Goal: Complete application form: Complete application form

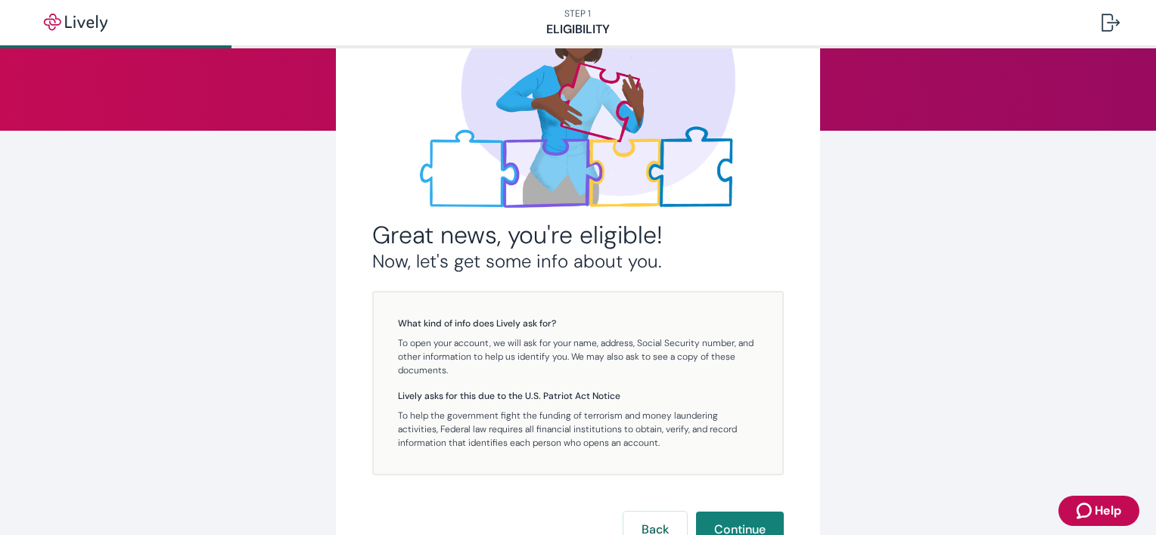
scroll to position [227, 0]
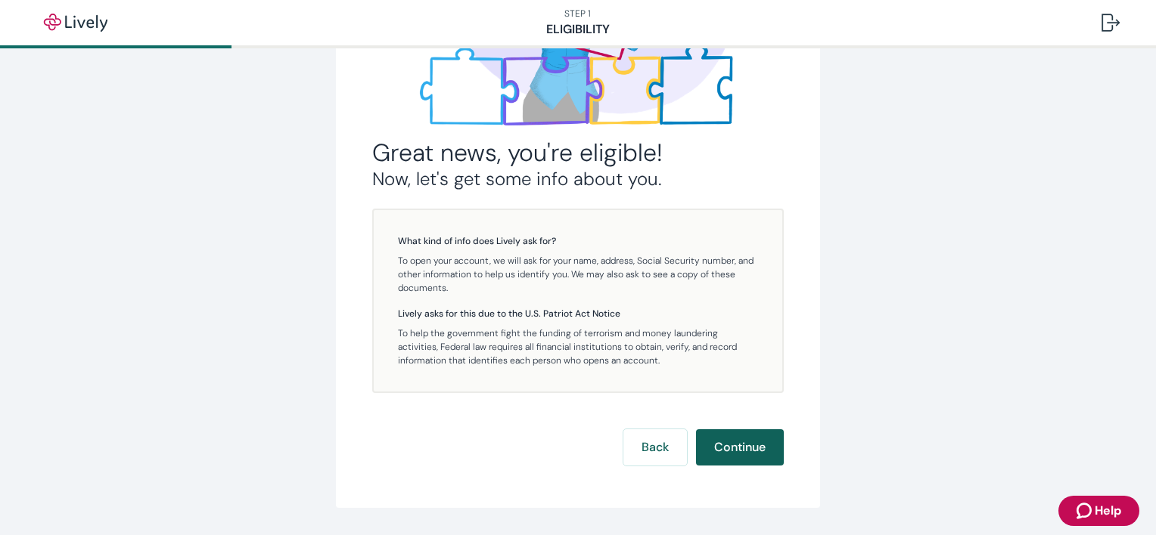
click at [729, 454] on button "Continue" at bounding box center [740, 448] width 88 height 36
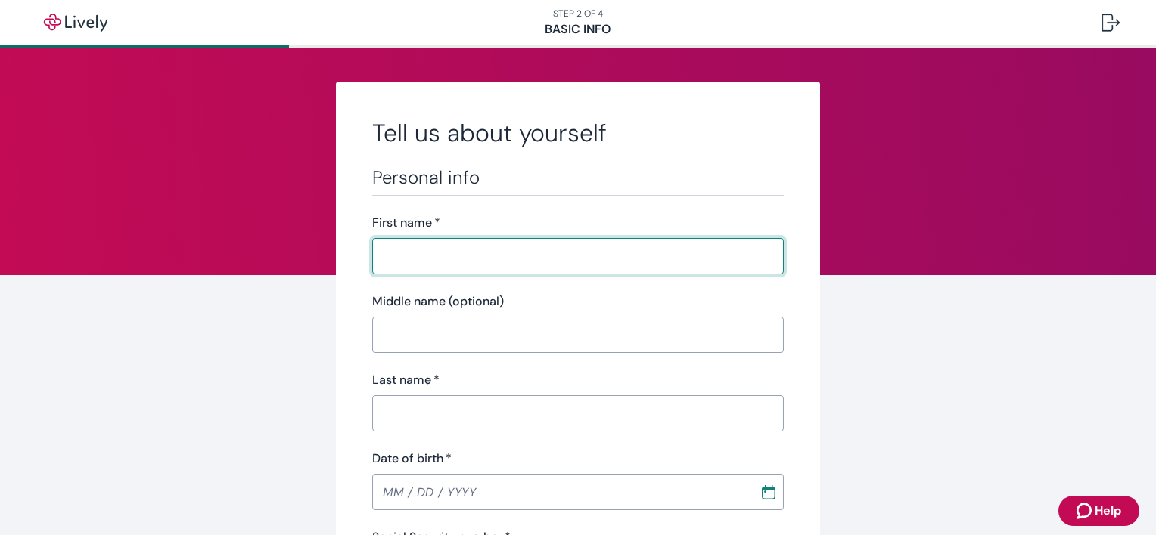
click at [549, 254] on input "First name   *" at bounding box center [577, 256] width 411 height 30
type input "[PERSON_NAME]"
type input "[PERSON_NAME] Pinecrest [PERSON_NAME]"
type input "[PHONE_NUMBER]"
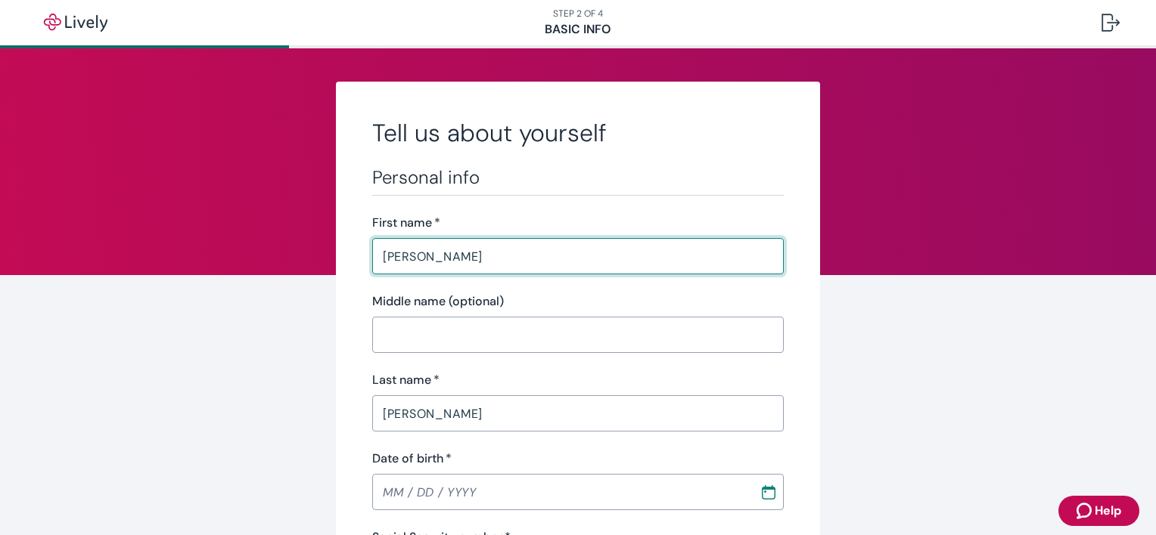
type input "[STREET_ADDRESS][PERSON_NAME]"
type input "[PERSON_NAME]"
type input "MN"
type input "56232"
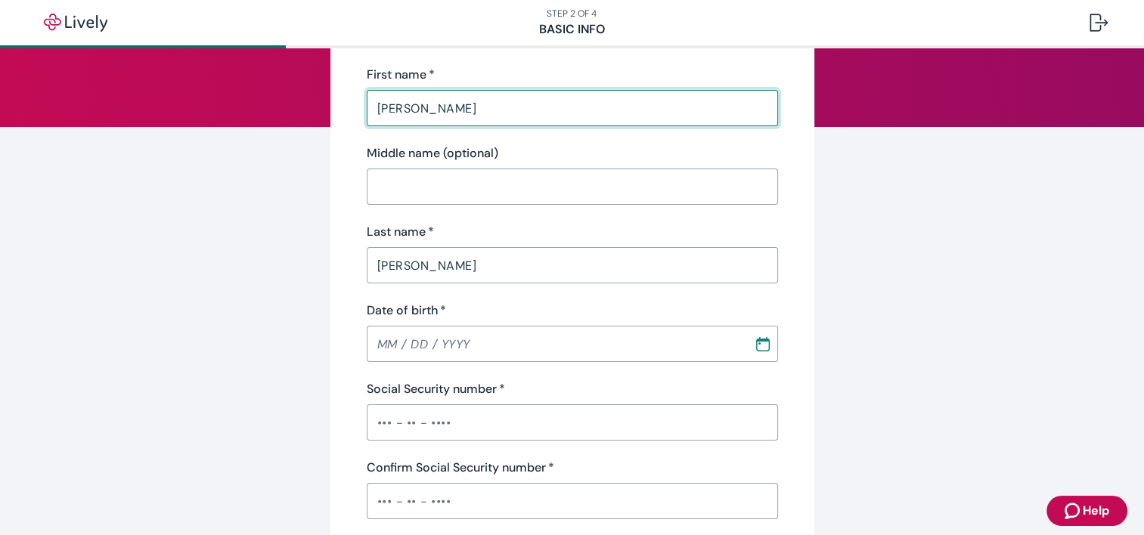
scroll to position [151, 0]
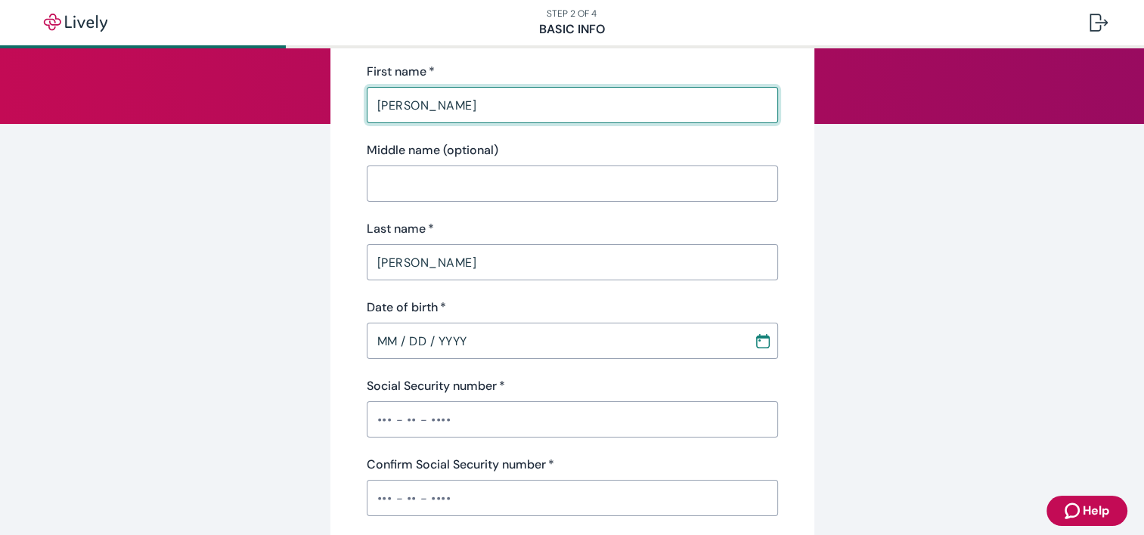
click at [702, 346] on input "MM / DD / YYYY" at bounding box center [555, 341] width 377 height 30
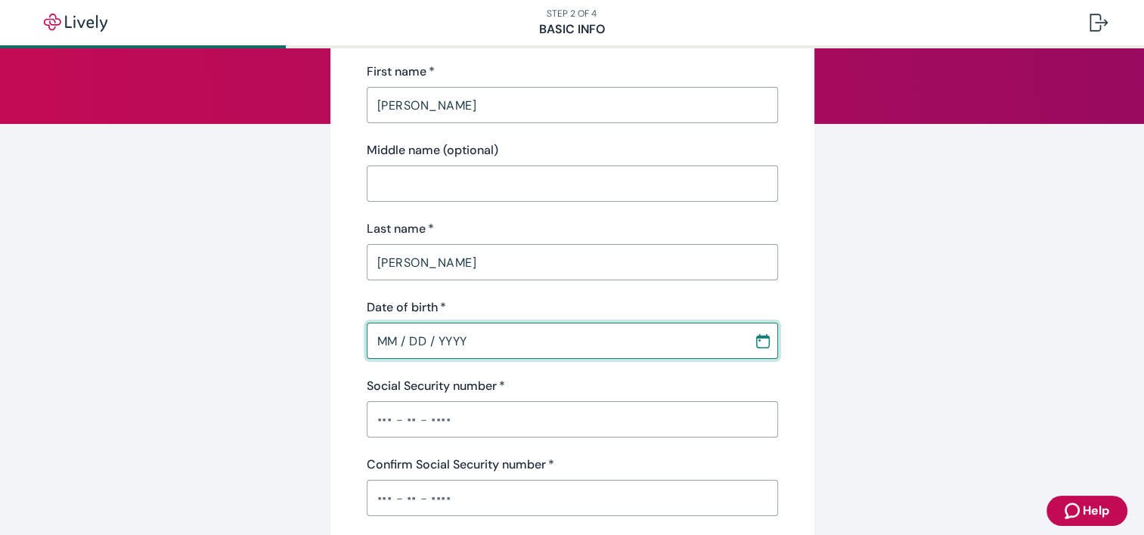
type input "MM / DD / YYYY"
type input "MN"
type input "MM / DD / YYYY"
click at [549, 345] on input "MM / DD / YYYY" at bounding box center [555, 341] width 377 height 30
click at [372, 341] on input "MM / DD / YYYY" at bounding box center [555, 341] width 377 height 30
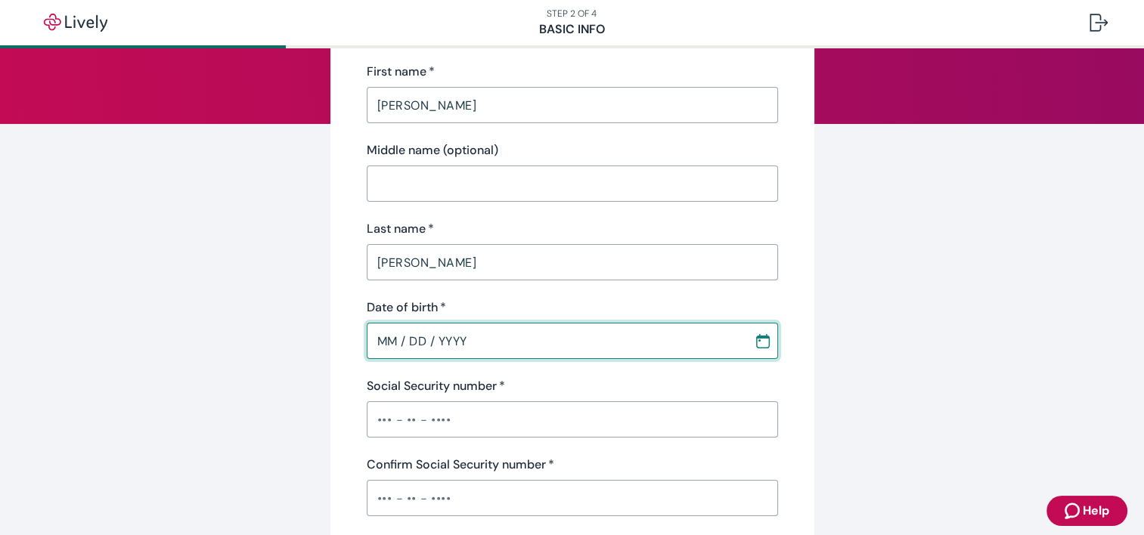
type input "MM / DD / YYYY"
click at [755, 347] on icon "Calendar" at bounding box center [762, 340] width 15 height 15
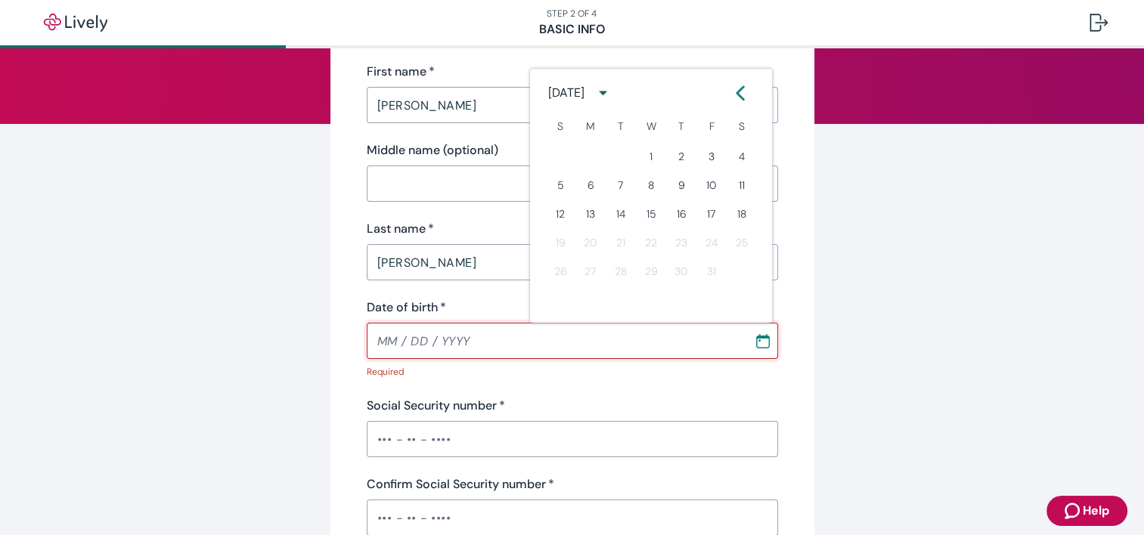
click at [613, 88] on icon "calendar view is open, switch to year view" at bounding box center [603, 92] width 20 height 20
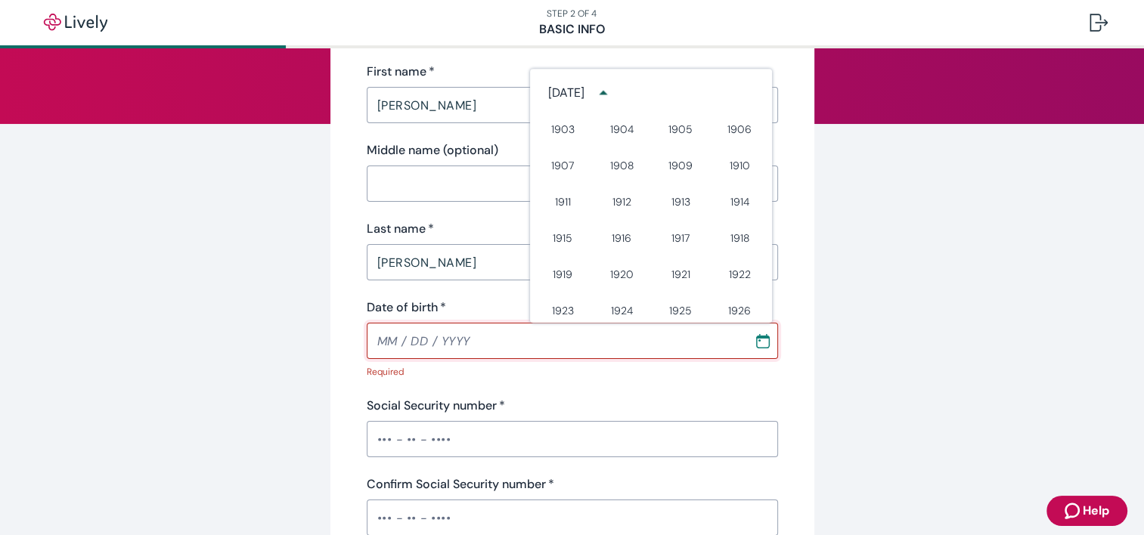
scroll to position [768, 0]
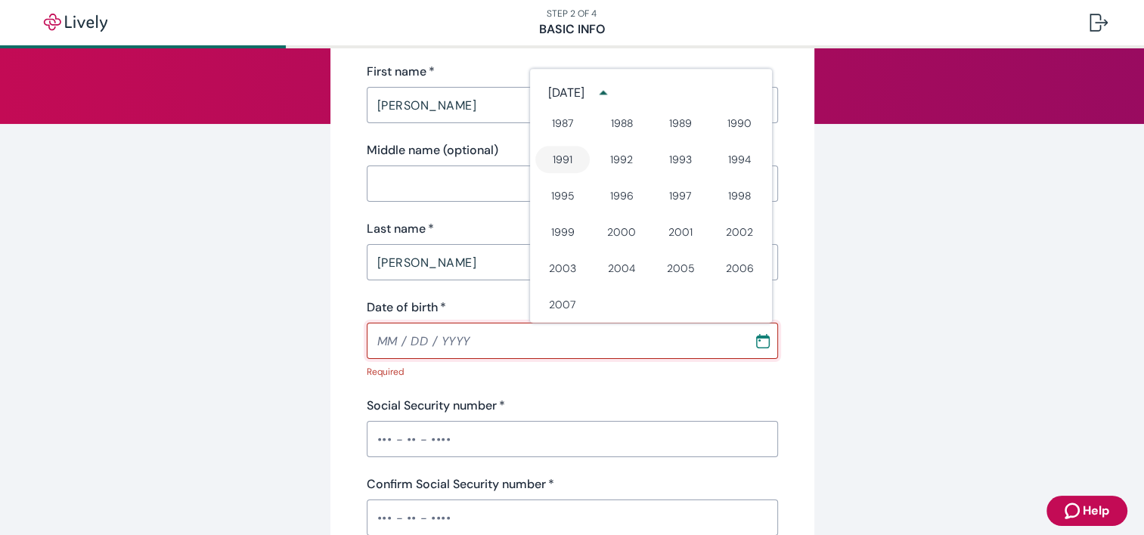
click at [572, 159] on button "1991" at bounding box center [562, 159] width 54 height 27
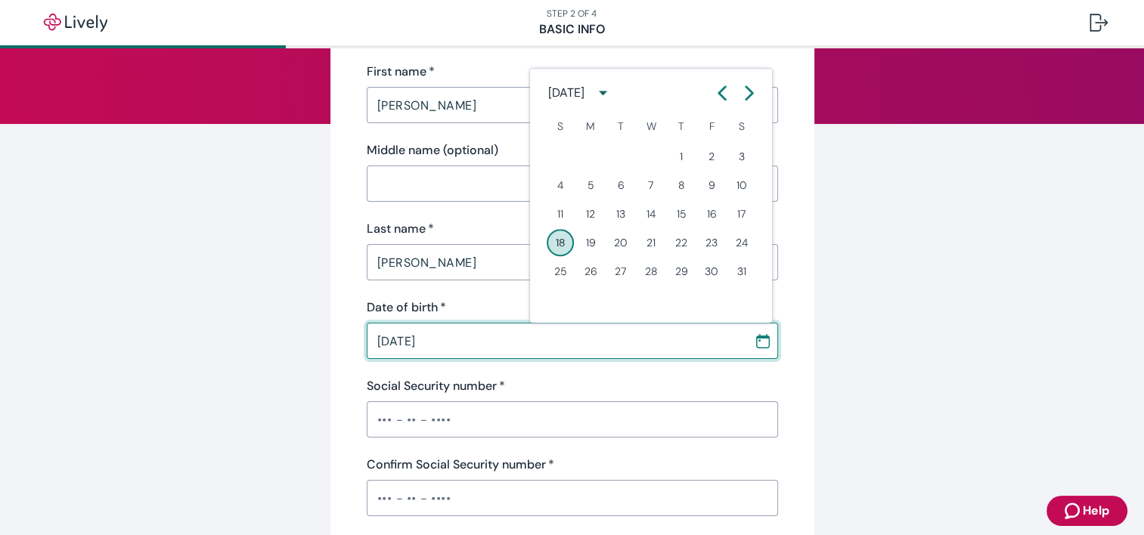
click at [721, 98] on icon "Calendar left arrow" at bounding box center [722, 92] width 15 height 15
click at [611, 160] on button "2" at bounding box center [620, 156] width 27 height 27
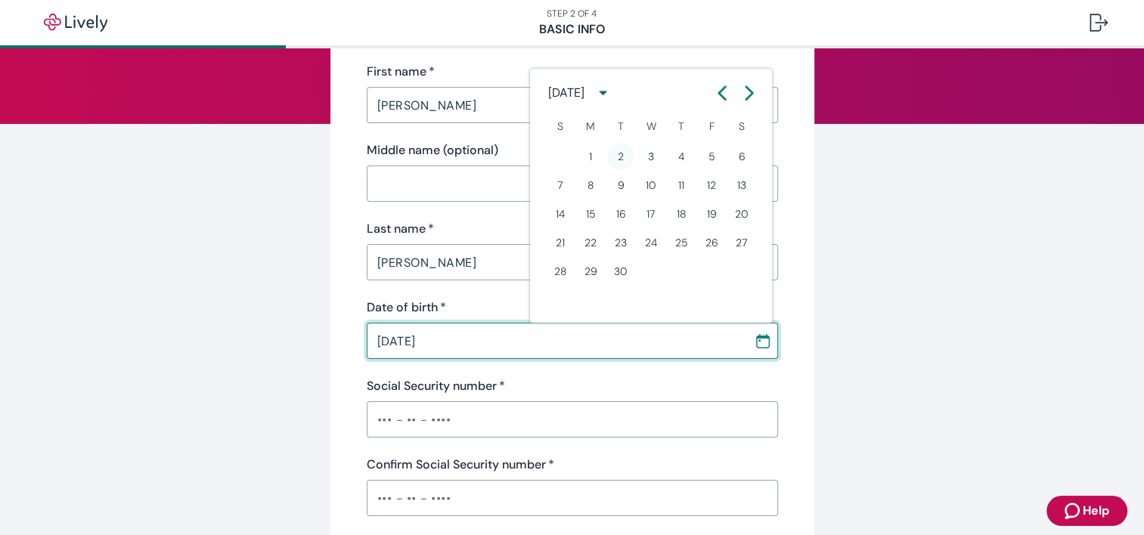
type input "[DATE]"
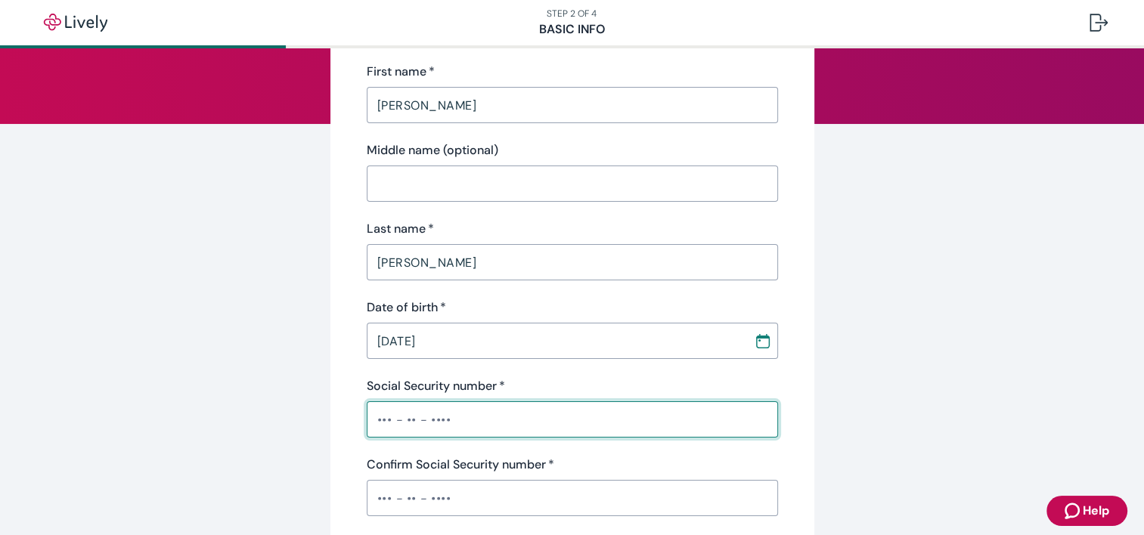
click at [575, 417] on input "Social Security number   *" at bounding box center [572, 420] width 411 height 30
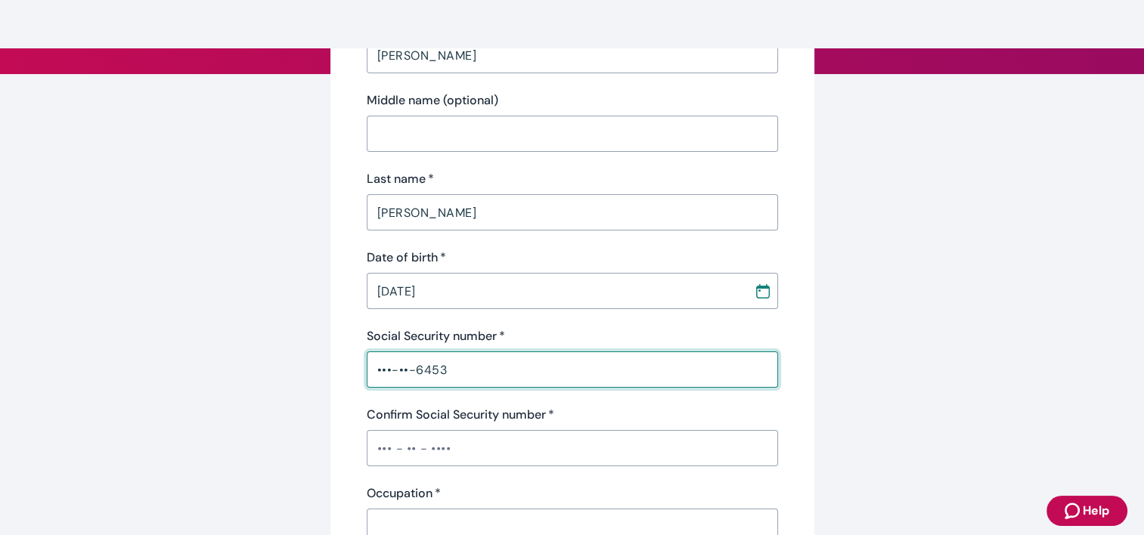
scroll to position [227, 0]
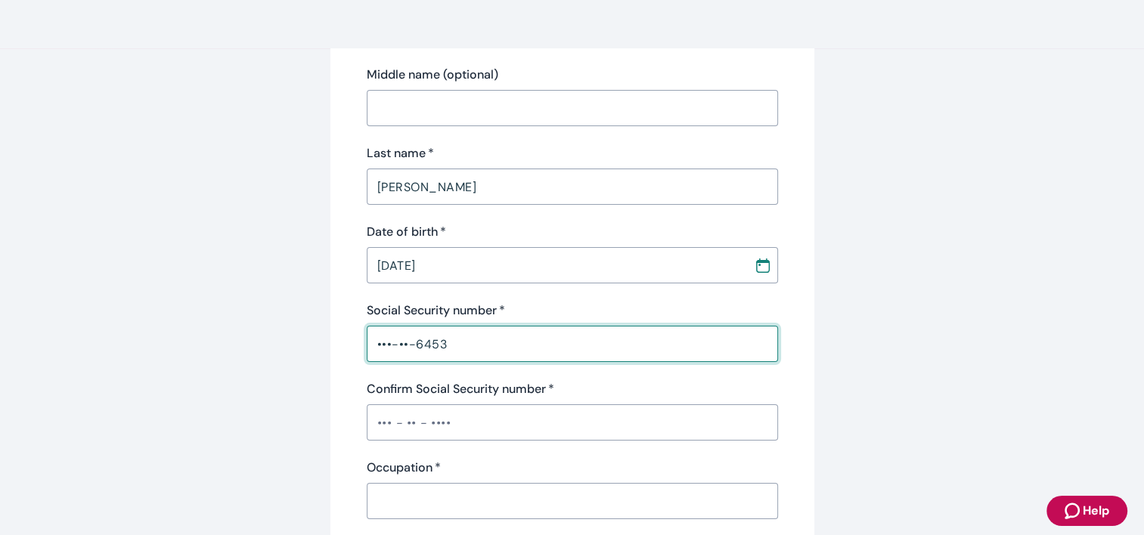
type input "•••-••-6453"
click at [582, 433] on input "Confirm Social Security number   *" at bounding box center [572, 423] width 411 height 30
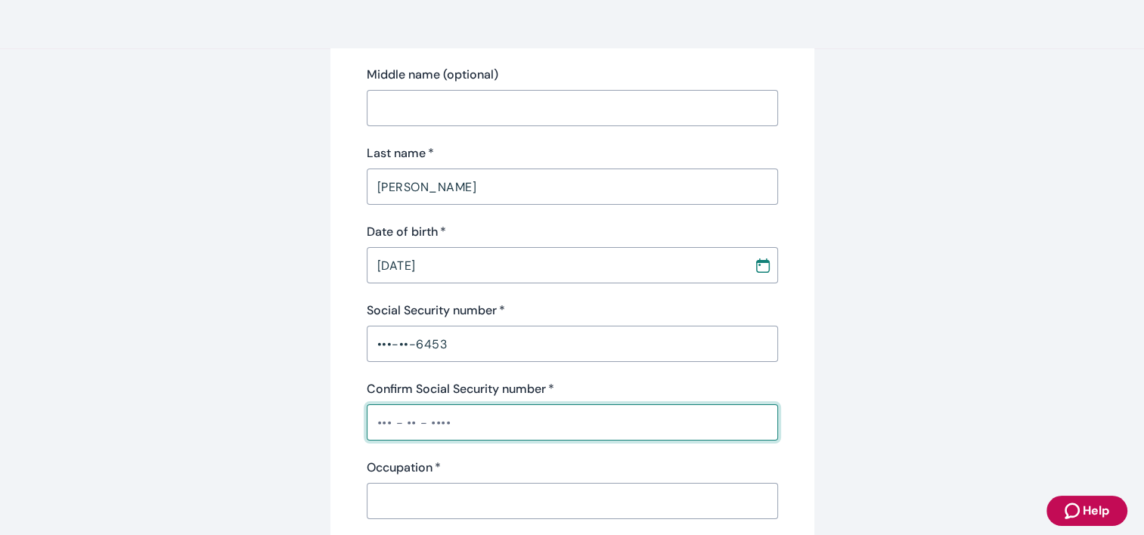
type input "•"
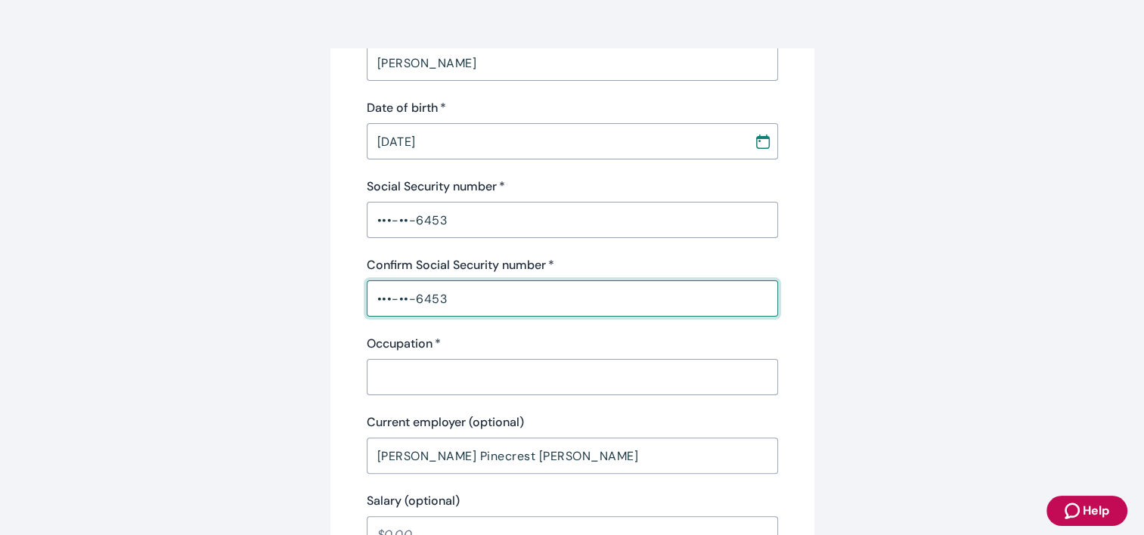
scroll to position [378, 0]
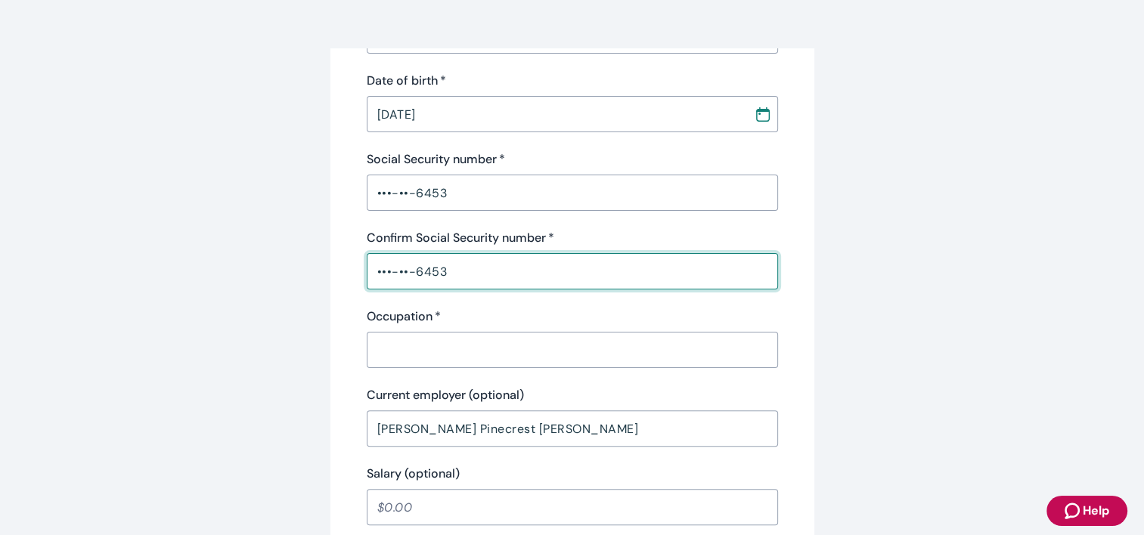
type input "•••-••-6453"
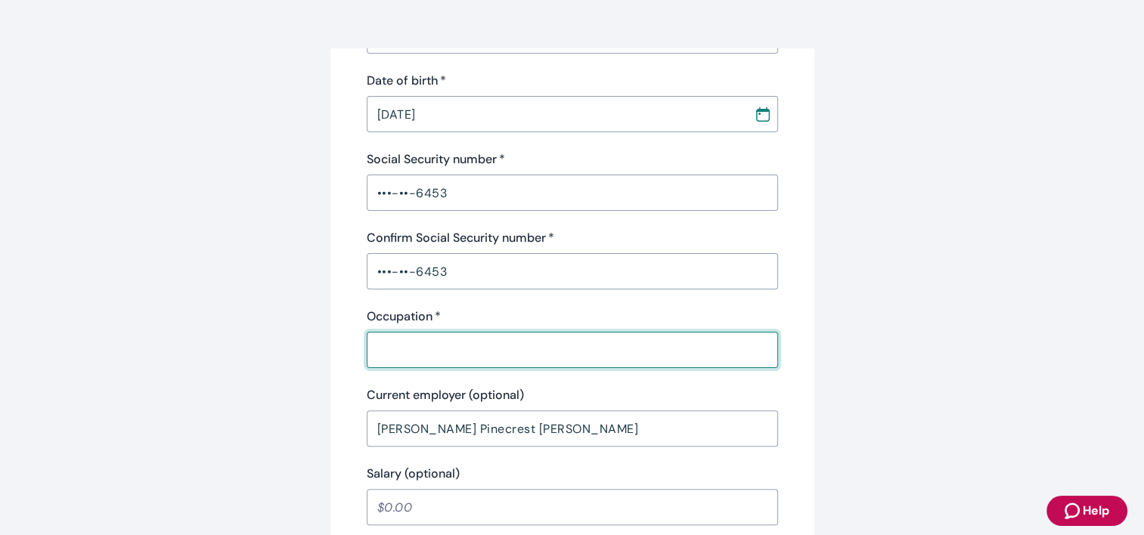
click at [520, 350] on input "Occupation   *" at bounding box center [572, 350] width 411 height 30
type input "diesel tech"
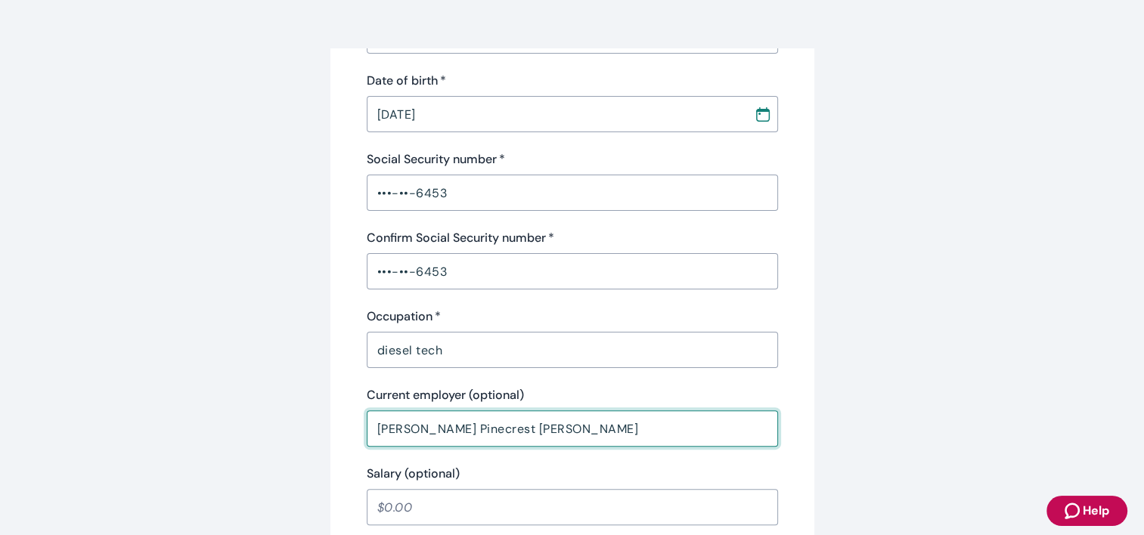
drag, startPoint x: 581, startPoint y: 420, endPoint x: 176, endPoint y: 421, distance: 404.6
click at [176, 421] on div "Tell us about yourself Personal info First name   * [PERSON_NAME] ​ Middle name…" at bounding box center [572, 428] width 1144 height 1517
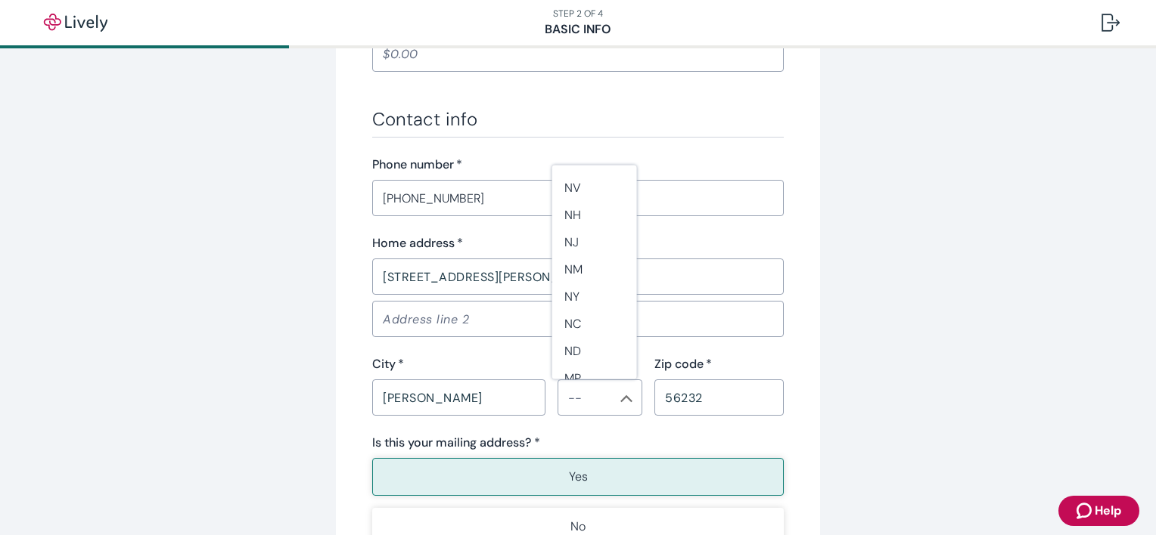
scroll to position [681, 0]
click at [588, 247] on li "MN" at bounding box center [594, 238] width 85 height 27
type input "MN"
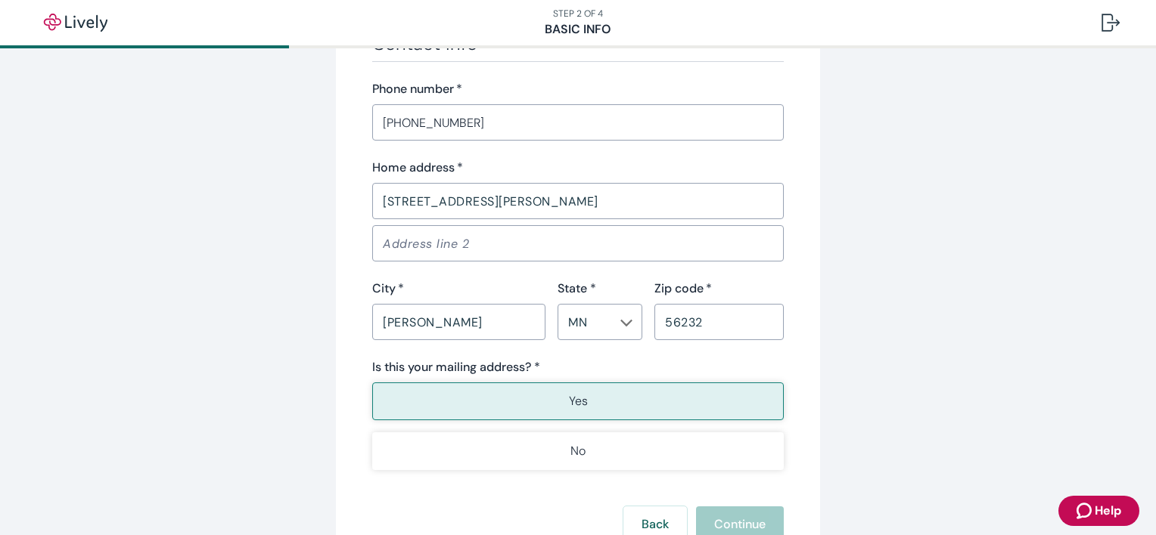
click at [607, 405] on button "Yes" at bounding box center [577, 402] width 411 height 38
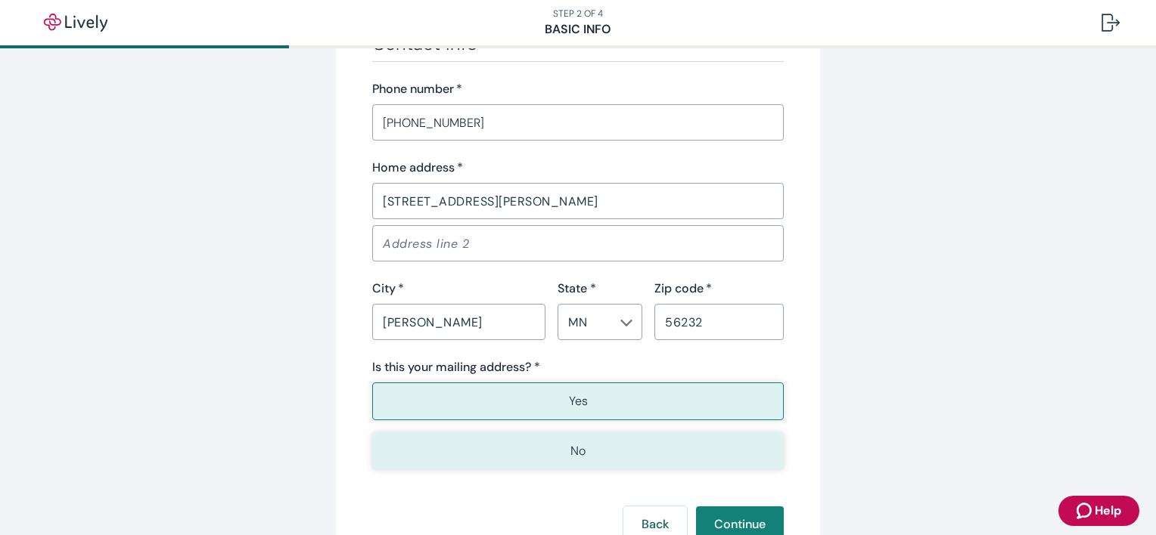
scroll to position [1028, 0]
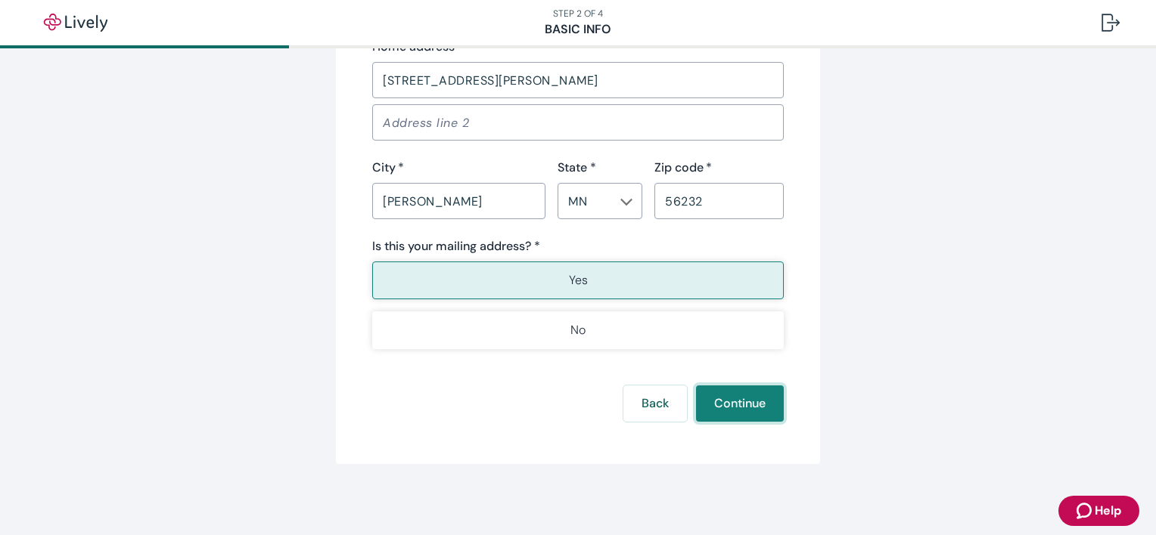
click at [701, 398] on button "Continue" at bounding box center [740, 404] width 88 height 36
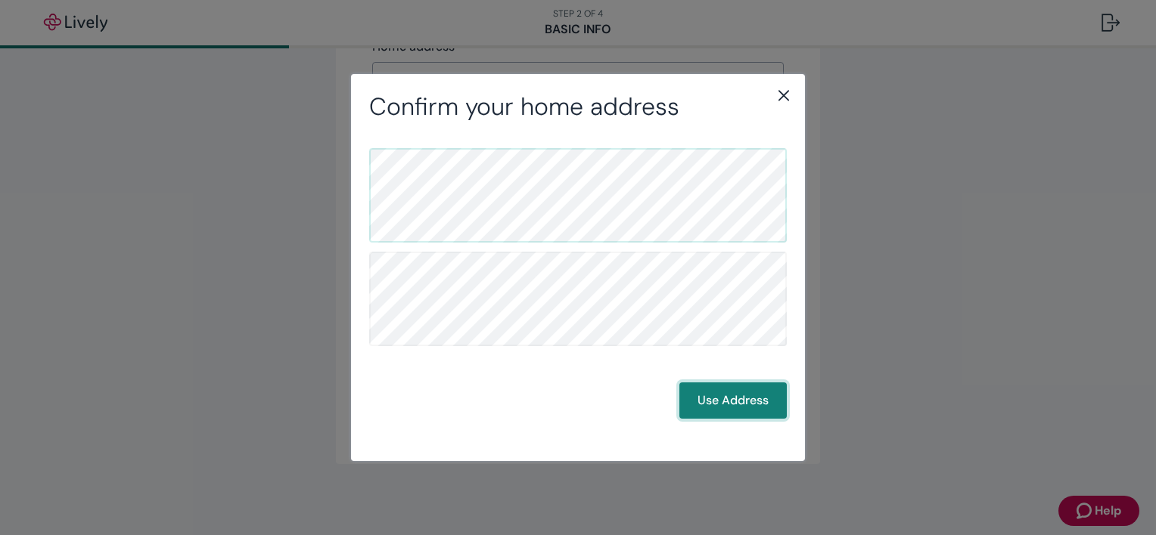
click at [721, 391] on button "Use Address" at bounding box center [732, 401] width 107 height 36
click at [712, 393] on button "Use Address" at bounding box center [732, 401] width 107 height 36
click at [718, 396] on button "Use Address" at bounding box center [732, 401] width 107 height 36
click at [796, 93] on div "Confirm your mailing address" at bounding box center [578, 106] width 454 height 29
click at [777, 99] on icon "close" at bounding box center [783, 95] width 18 height 18
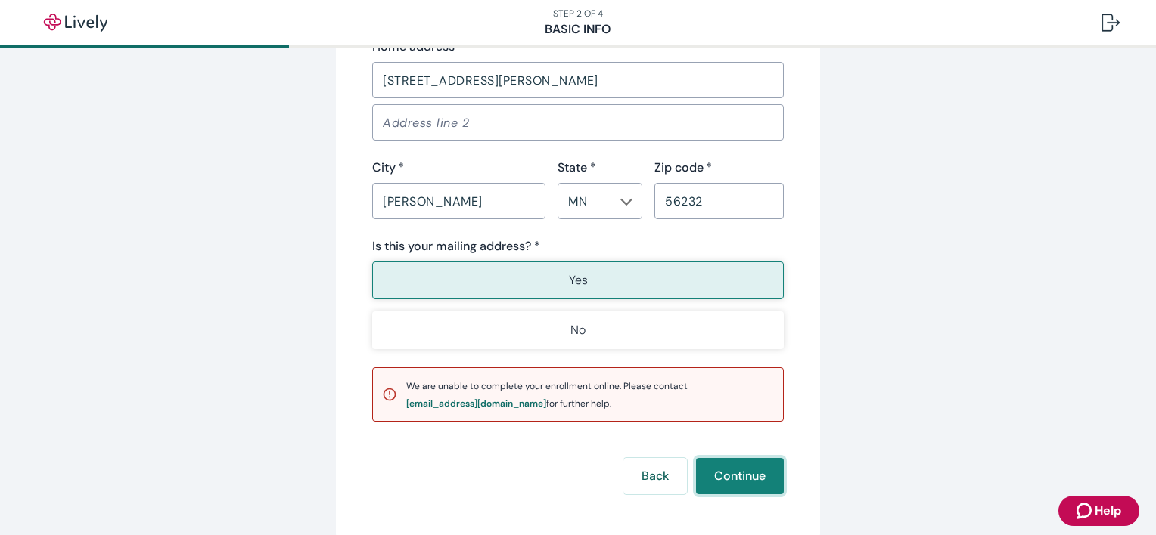
click at [745, 458] on button "Continue" at bounding box center [740, 476] width 88 height 36
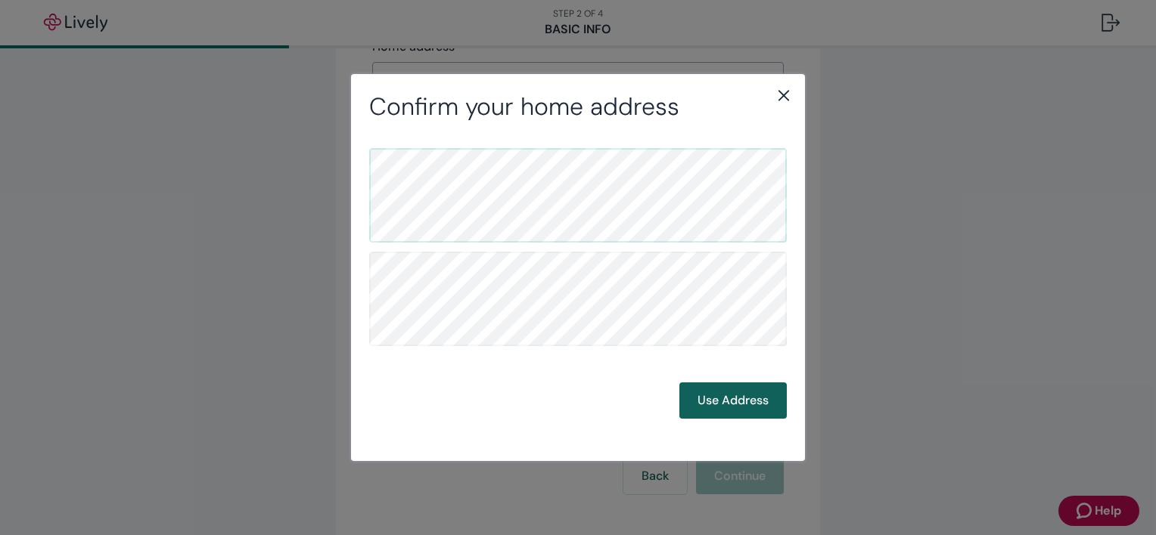
click at [717, 406] on button "Use Address" at bounding box center [732, 401] width 107 height 36
click at [715, 406] on button "Use Address" at bounding box center [732, 401] width 107 height 36
click at [703, 386] on button "Use Address" at bounding box center [732, 401] width 107 height 36
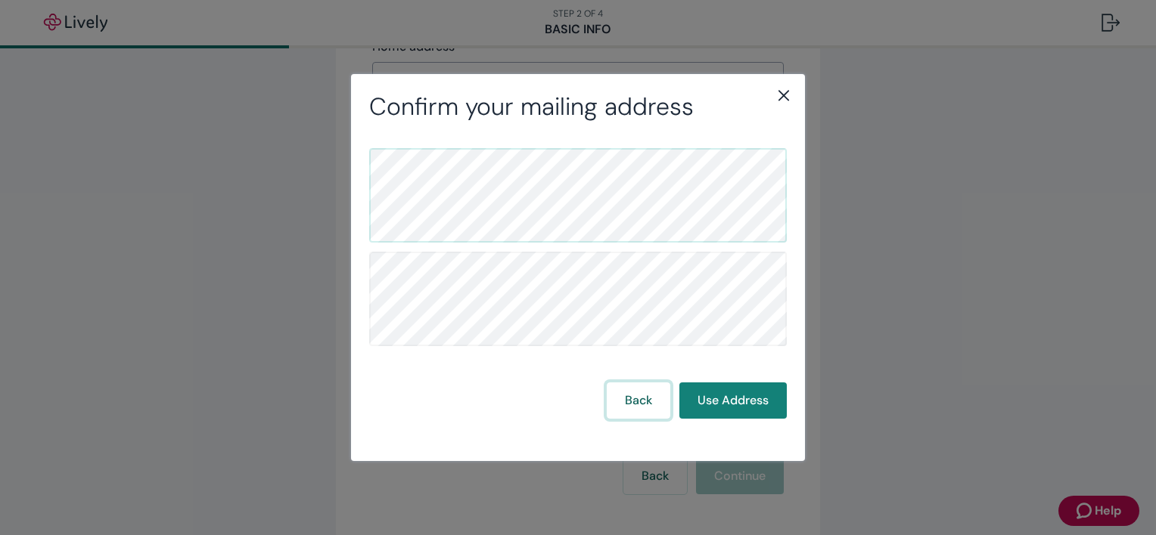
click at [629, 405] on button "Back" at bounding box center [638, 401] width 64 height 36
click at [705, 405] on button "Use Address" at bounding box center [732, 401] width 107 height 36
click at [740, 402] on button "Use Address" at bounding box center [732, 401] width 107 height 36
click at [654, 402] on button "Back" at bounding box center [638, 401] width 64 height 36
click at [654, 402] on div "Use Address" at bounding box center [577, 401] width 417 height 36
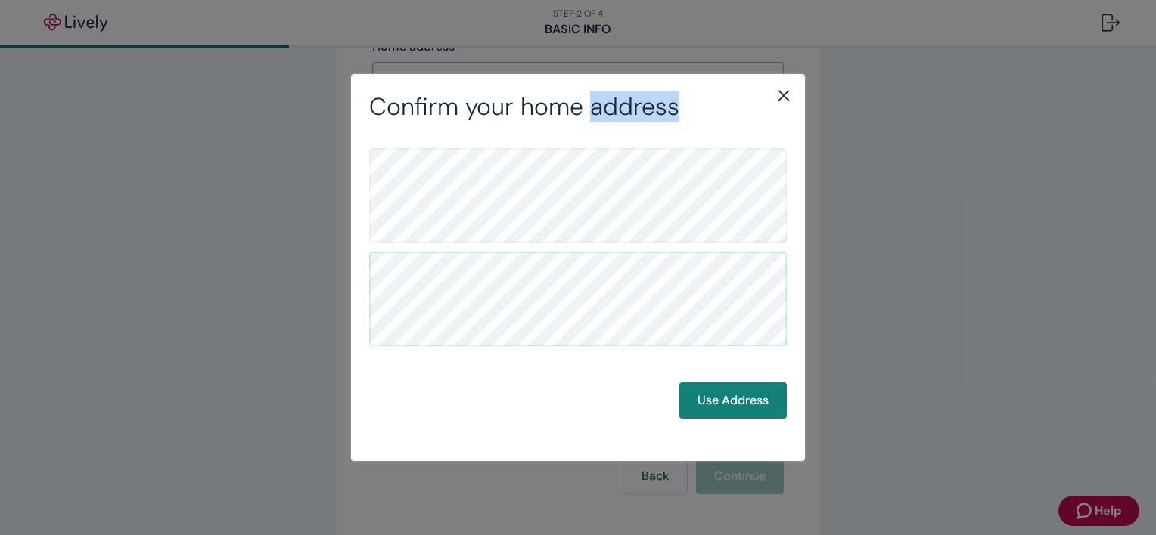
click at [786, 102] on icon "close" at bounding box center [783, 95] width 18 height 18
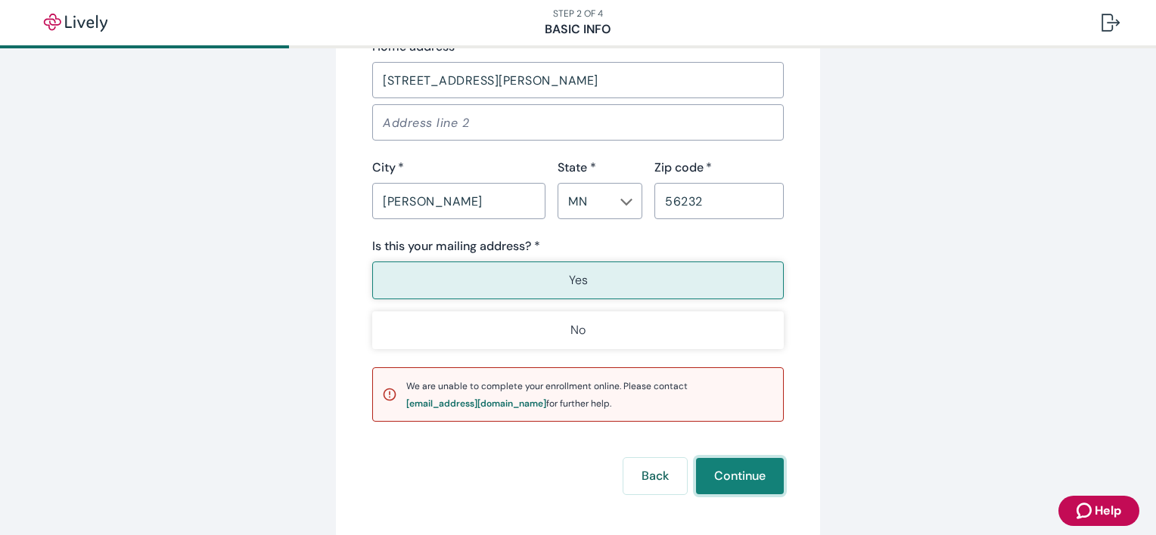
click at [718, 472] on button "Continue" at bounding box center [740, 476] width 88 height 36
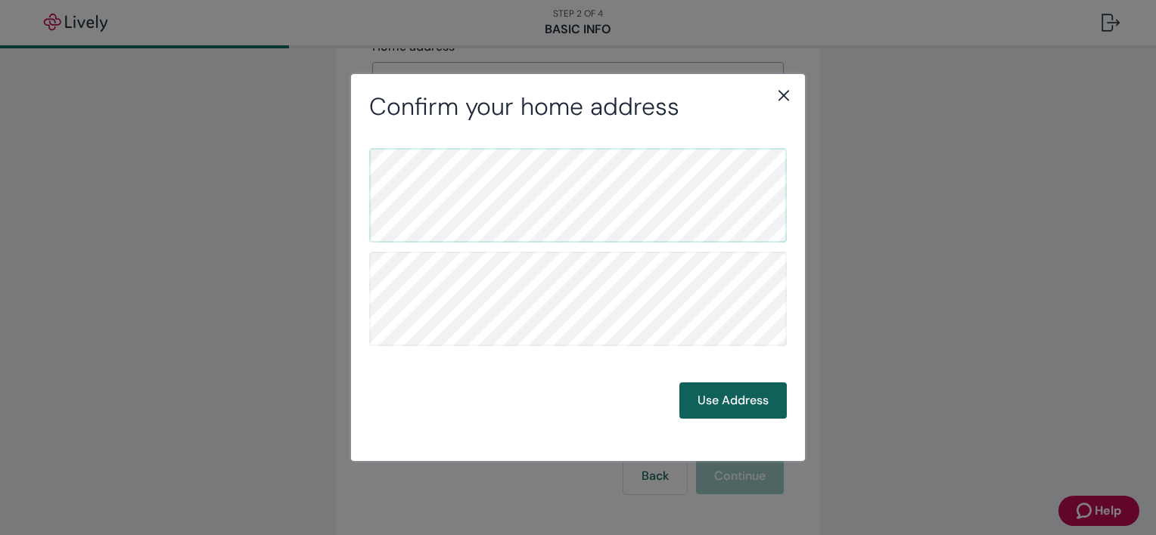
click at [705, 390] on button "Use Address" at bounding box center [732, 401] width 107 height 36
click at [705, 391] on button "Use Address" at bounding box center [732, 401] width 107 height 36
click at [797, 112] on div "Confirm your mailing address" at bounding box center [578, 106] width 454 height 29
drag, startPoint x: 786, startPoint y: 102, endPoint x: 776, endPoint y: 101, distance: 10.6
click at [786, 101] on icon "close" at bounding box center [783, 95] width 18 height 18
